Goal: Navigation & Orientation: Find specific page/section

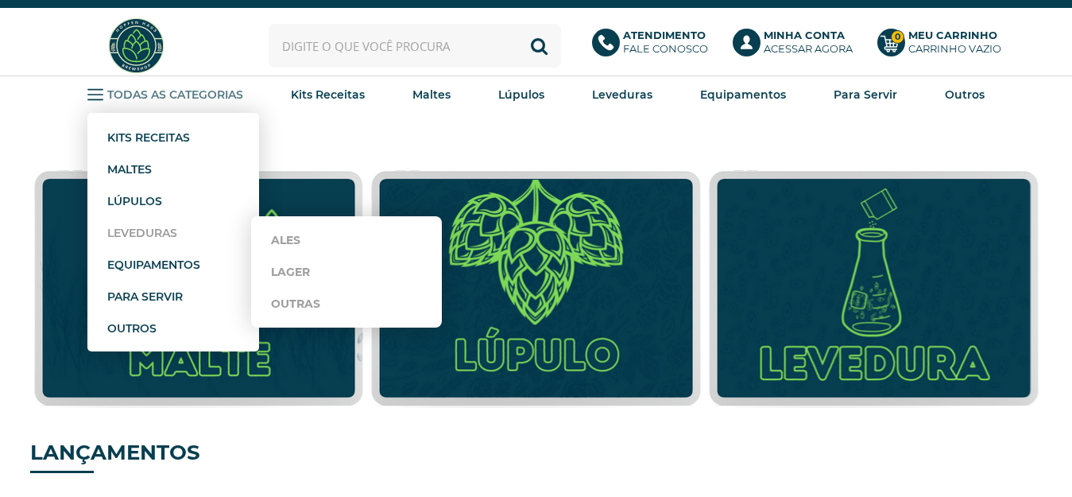
click at [137, 226] on strong "Leveduras" at bounding box center [142, 233] width 70 height 14
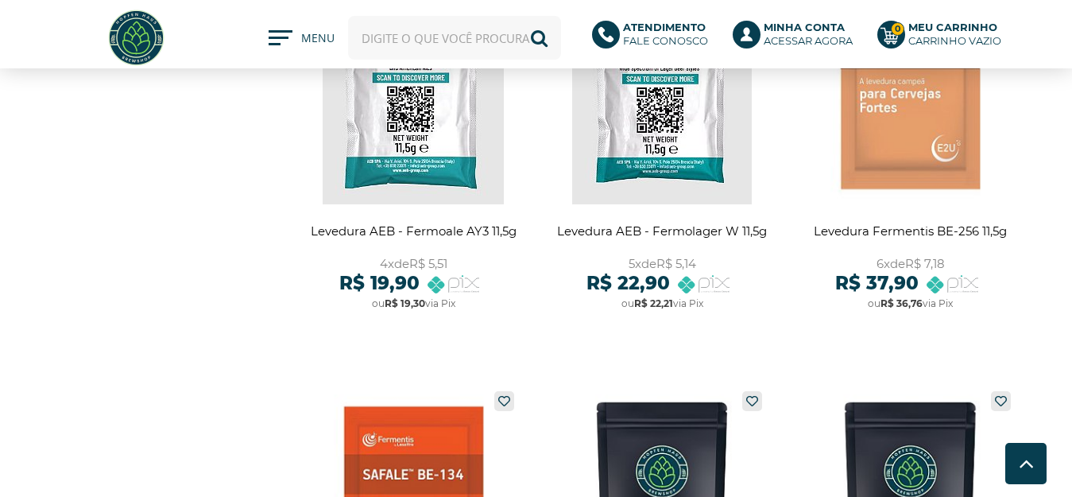
scroll to position [2145, 0]
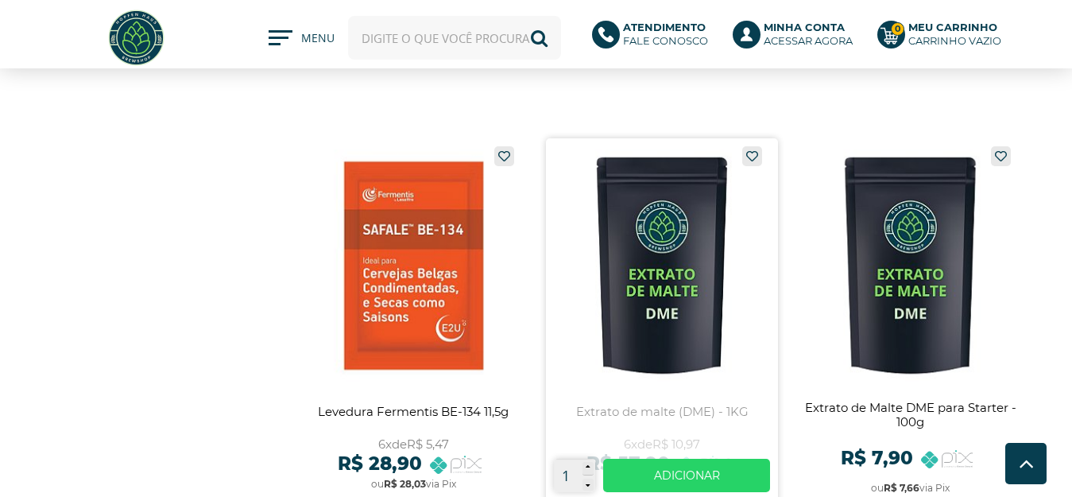
click at [676, 304] on link at bounding box center [662, 322] width 233 height 369
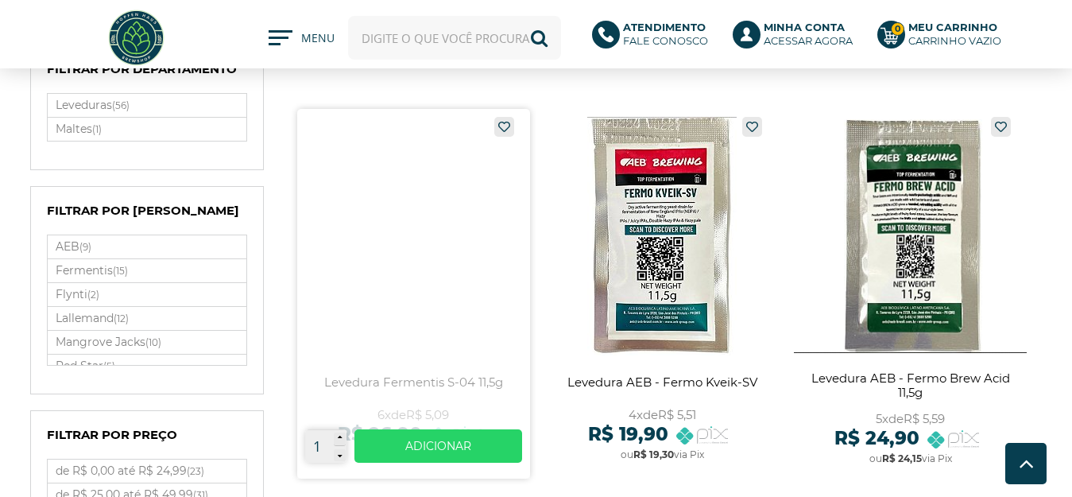
scroll to position [389, 0]
